Goal: Task Accomplishment & Management: Manage account settings

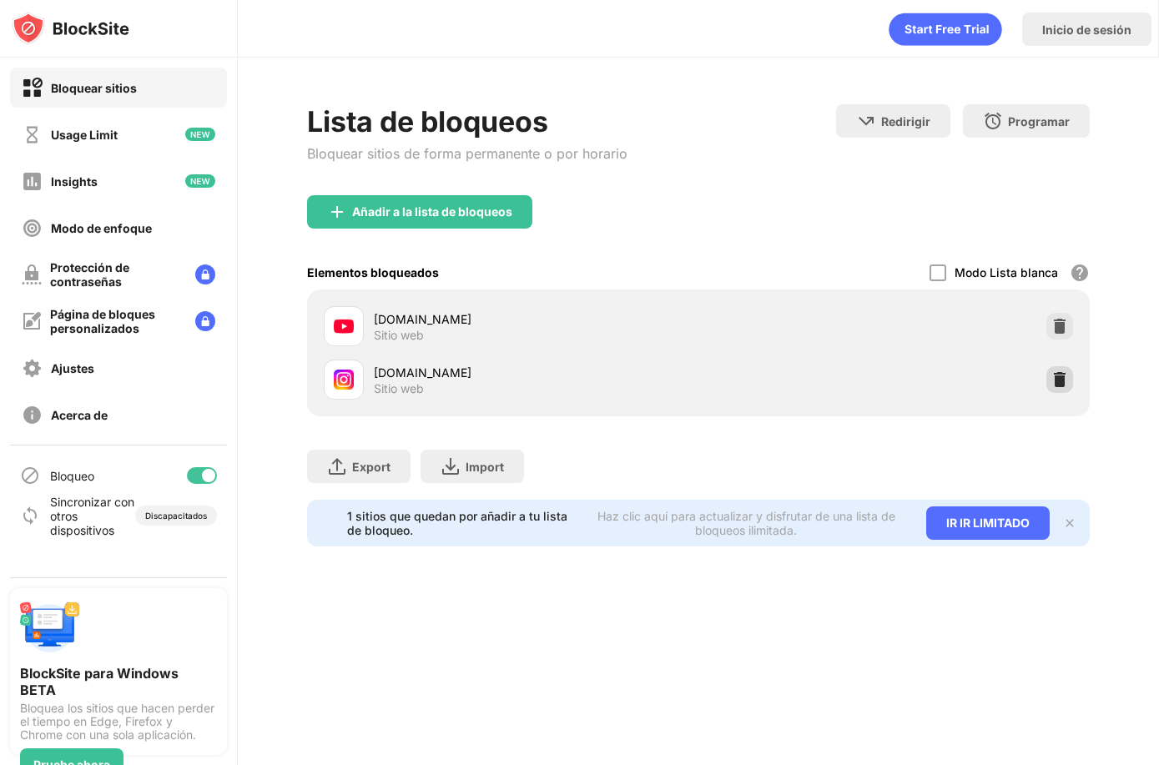
click at [1063, 375] on img at bounding box center [1059, 379] width 17 height 17
